Goal: Task Accomplishment & Management: Manage account settings

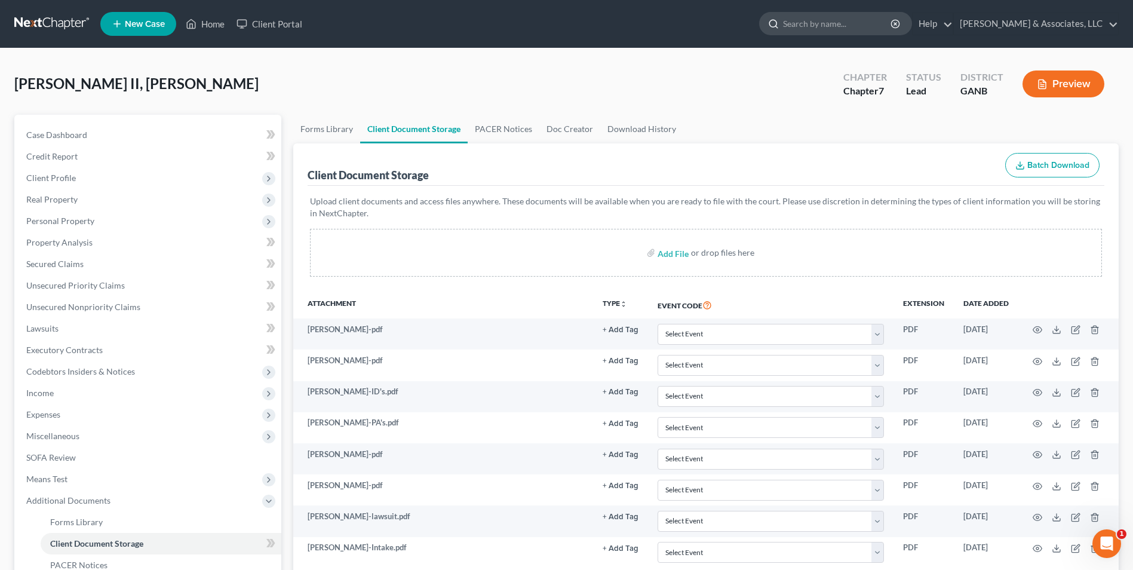
click at [828, 32] on input "search" at bounding box center [837, 24] width 109 height 22
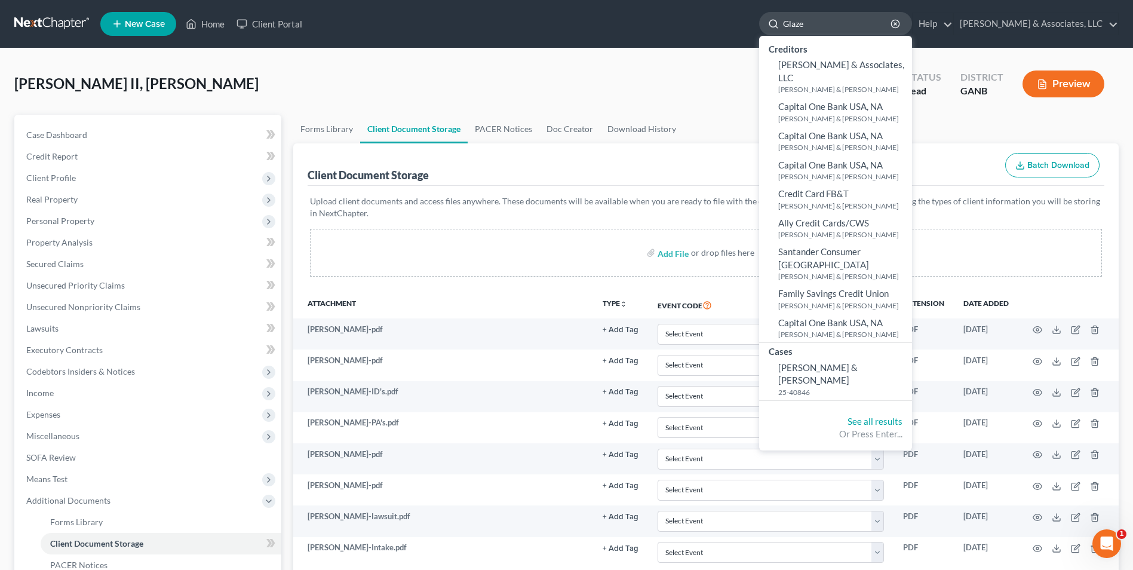
type input "Glaze"
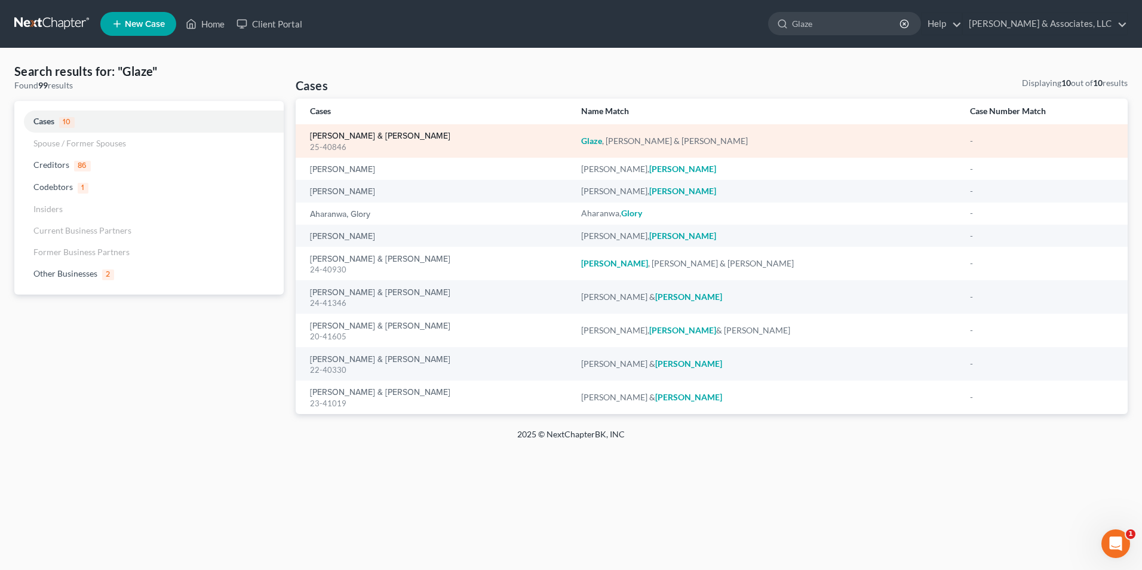
click at [379, 139] on link "[PERSON_NAME] & [PERSON_NAME]" at bounding box center [380, 136] width 140 height 8
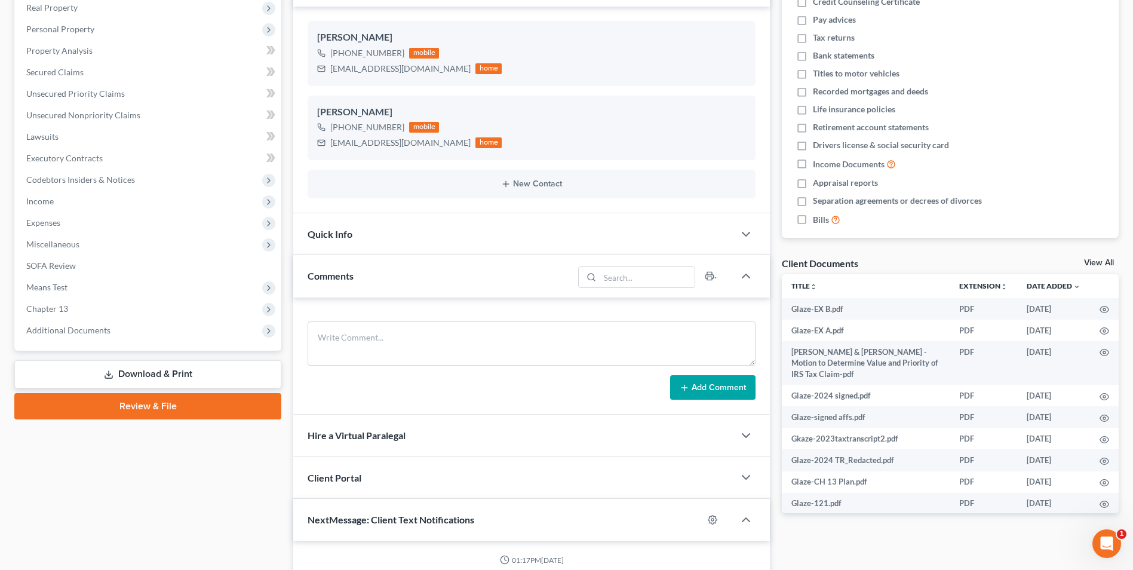
scroll to position [194, 0]
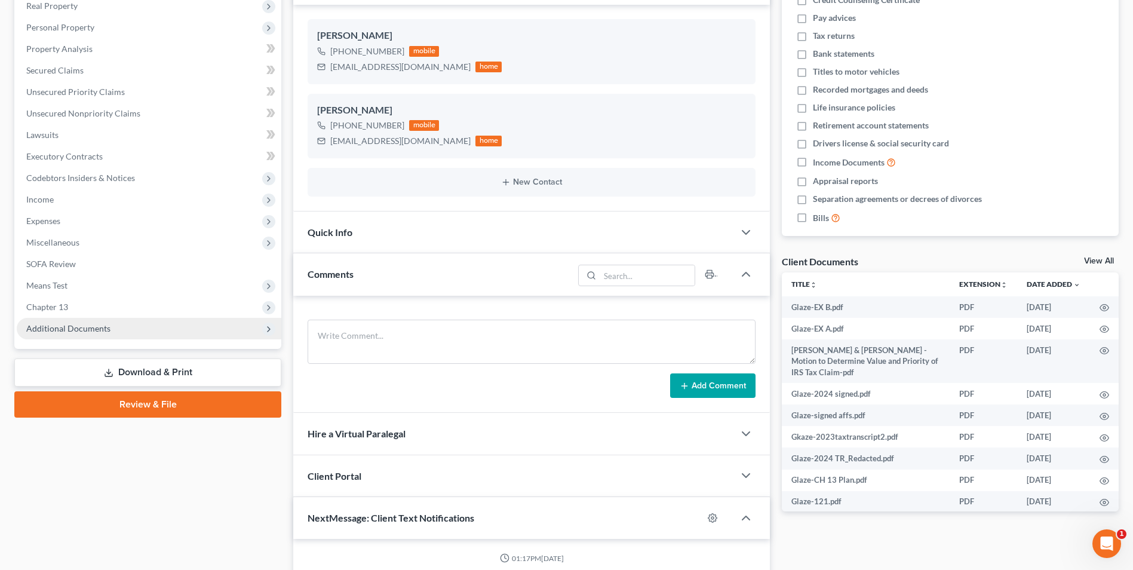
click at [201, 329] on span "Additional Documents" at bounding box center [149, 329] width 265 height 22
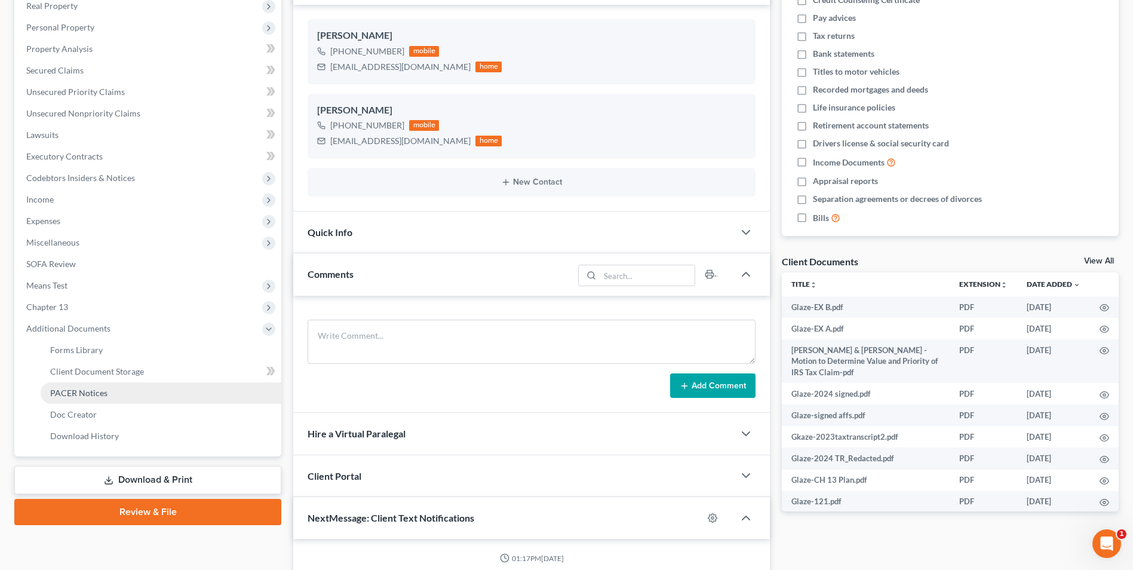
click at [121, 395] on link "PACER Notices" at bounding box center [161, 393] width 241 height 22
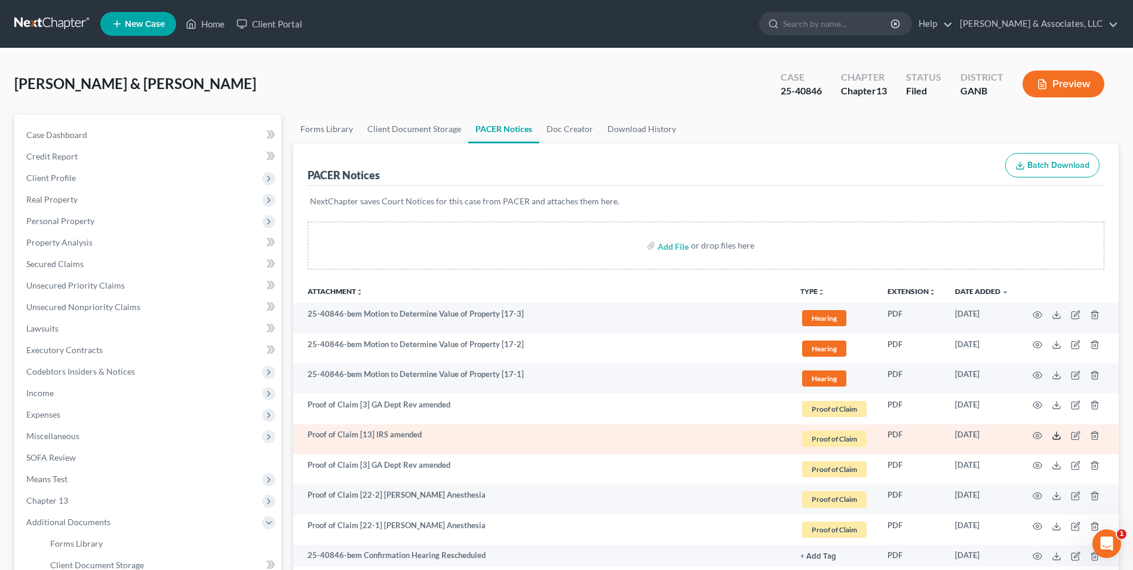
click at [1058, 438] on icon at bounding box center [1057, 436] width 10 height 10
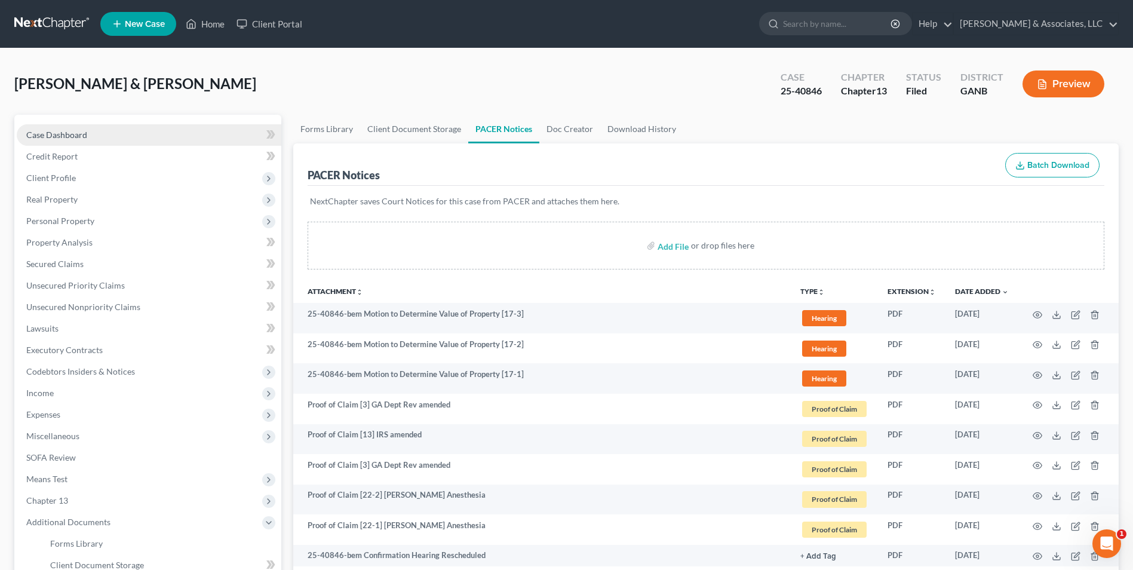
click at [178, 134] on link "Case Dashboard" at bounding box center [149, 135] width 265 height 22
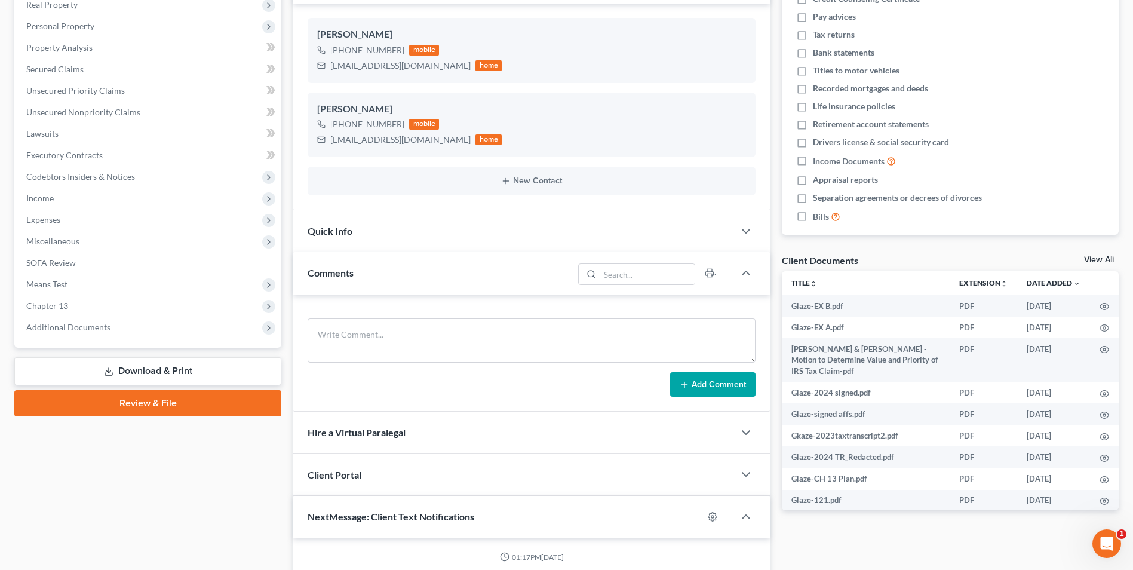
scroll to position [197, 0]
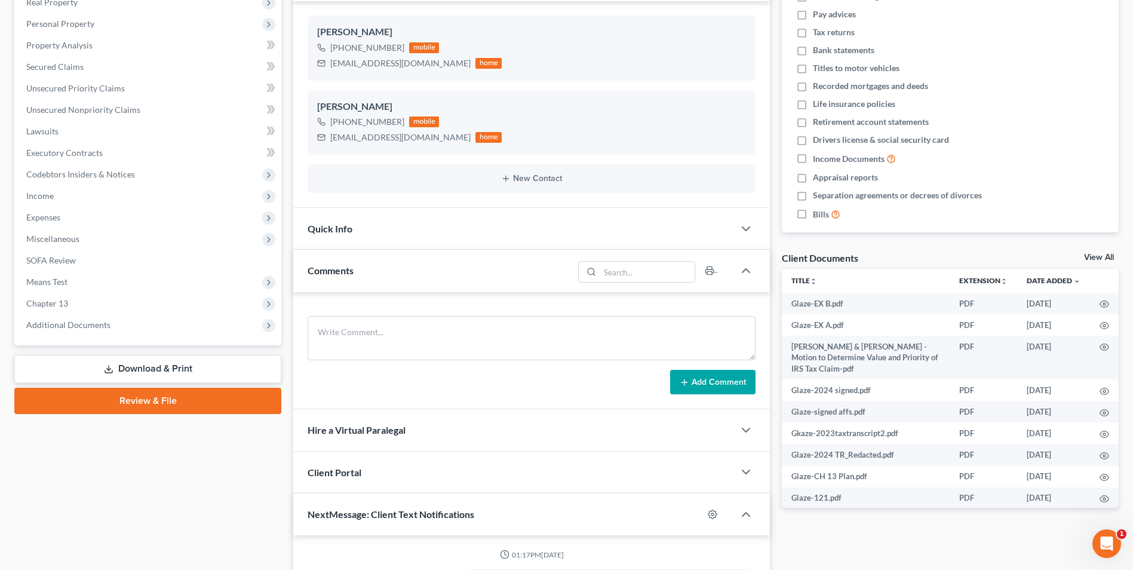
click at [1102, 254] on link "View All" at bounding box center [1099, 257] width 30 height 8
